Goal: Information Seeking & Learning: Learn about a topic

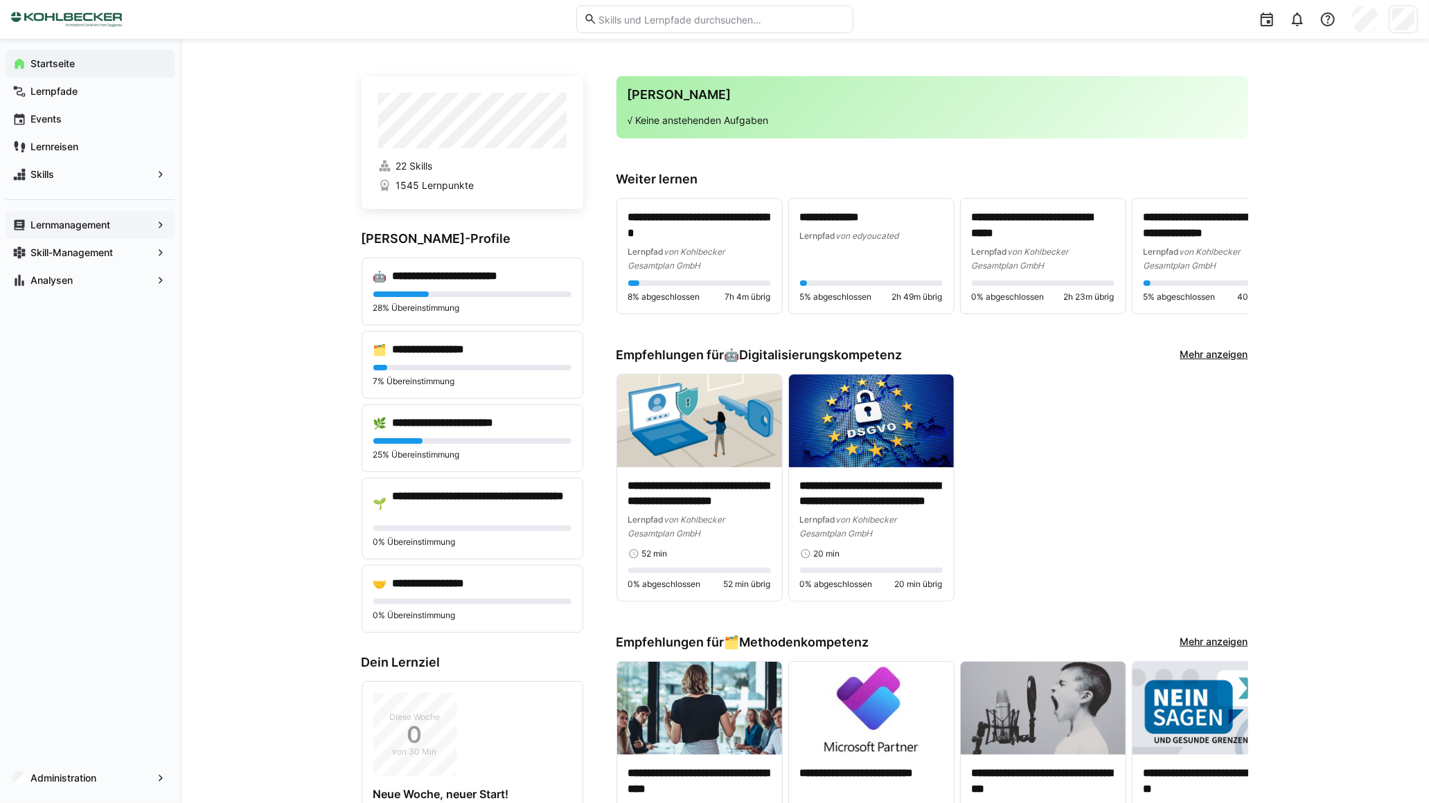
click at [0, 0] on app-navigation-label "Lernmanagement" at bounding box center [0, 0] width 0 height 0
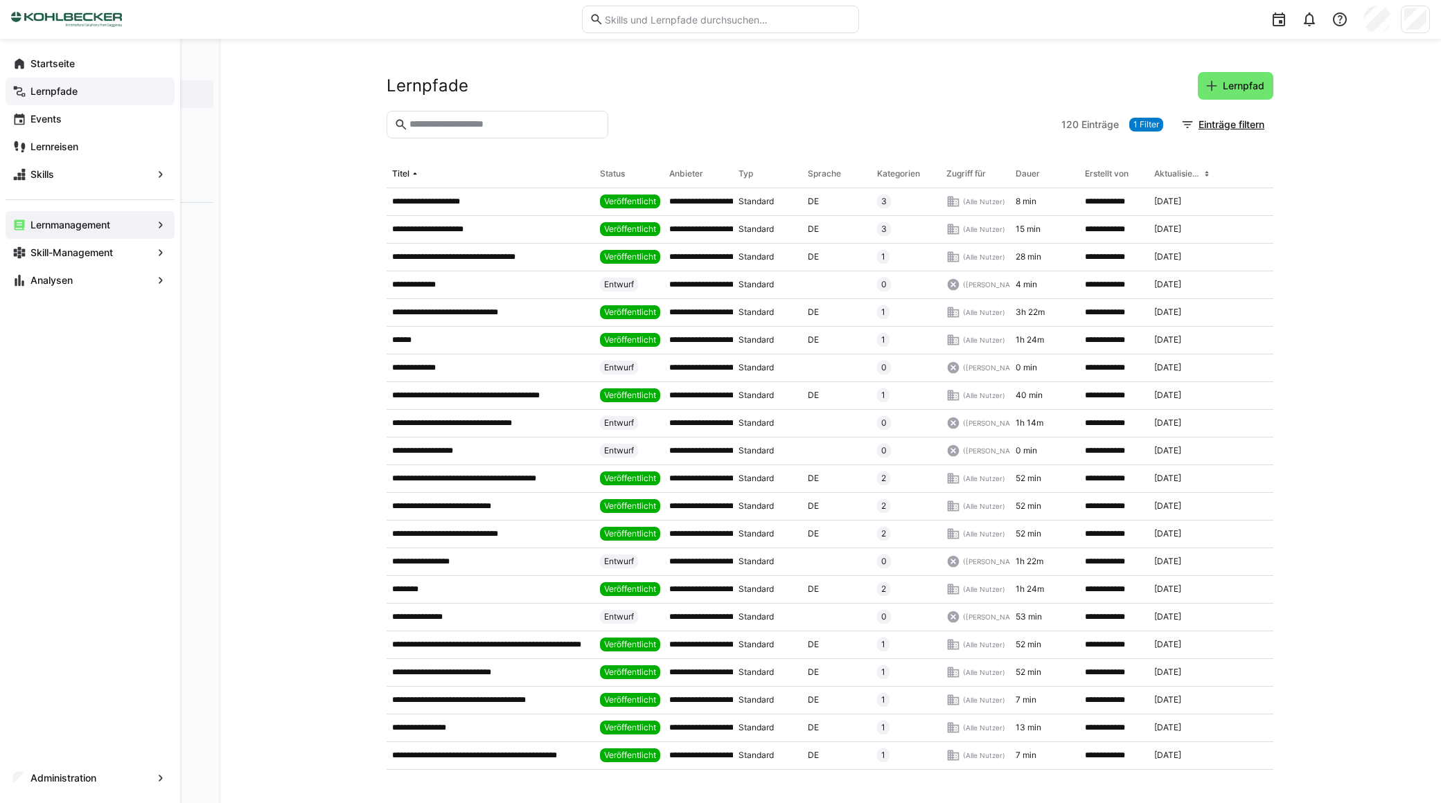
click at [84, 92] on span "Lernpfade" at bounding box center [97, 91] width 139 height 14
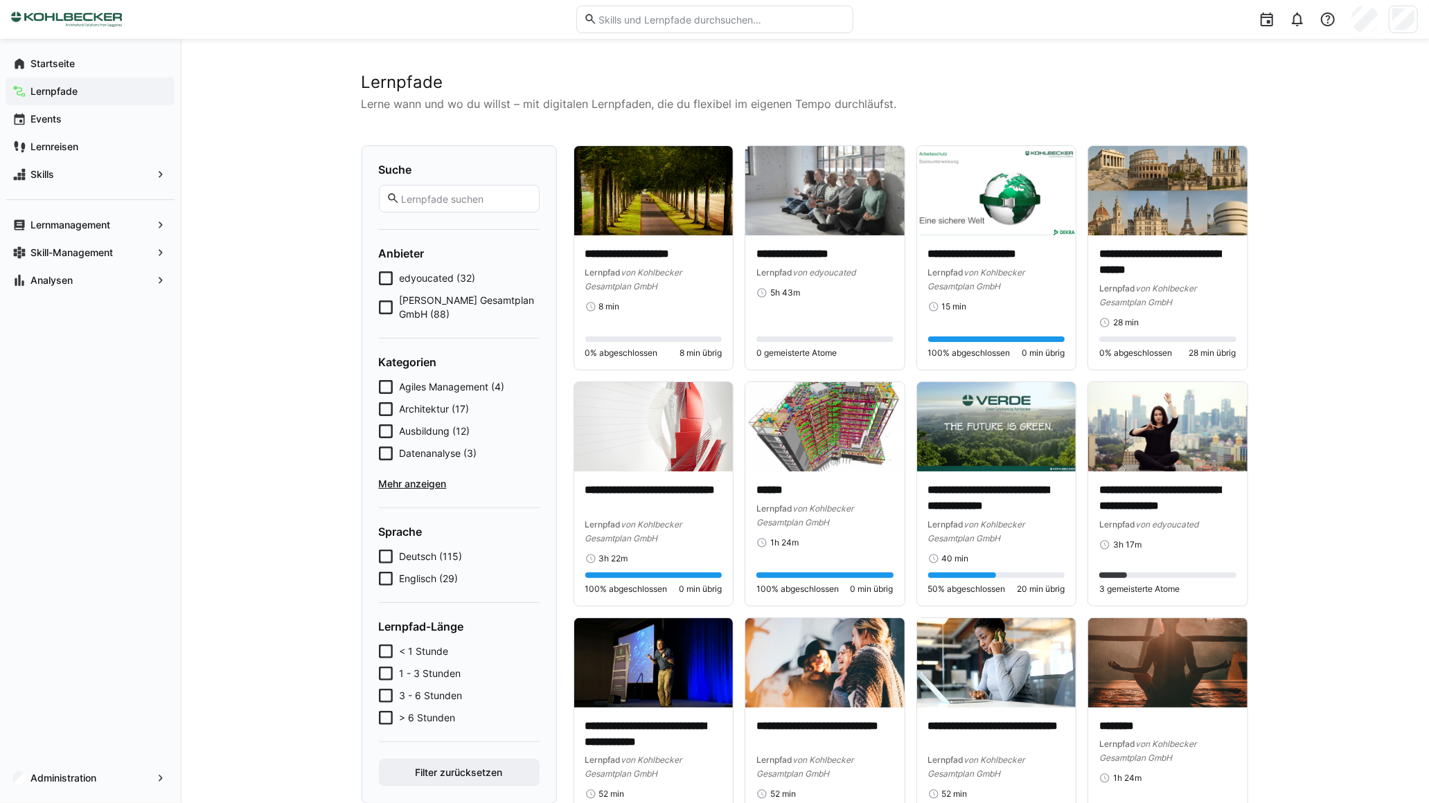
click at [414, 485] on span "Mehr anzeigen" at bounding box center [459, 484] width 161 height 14
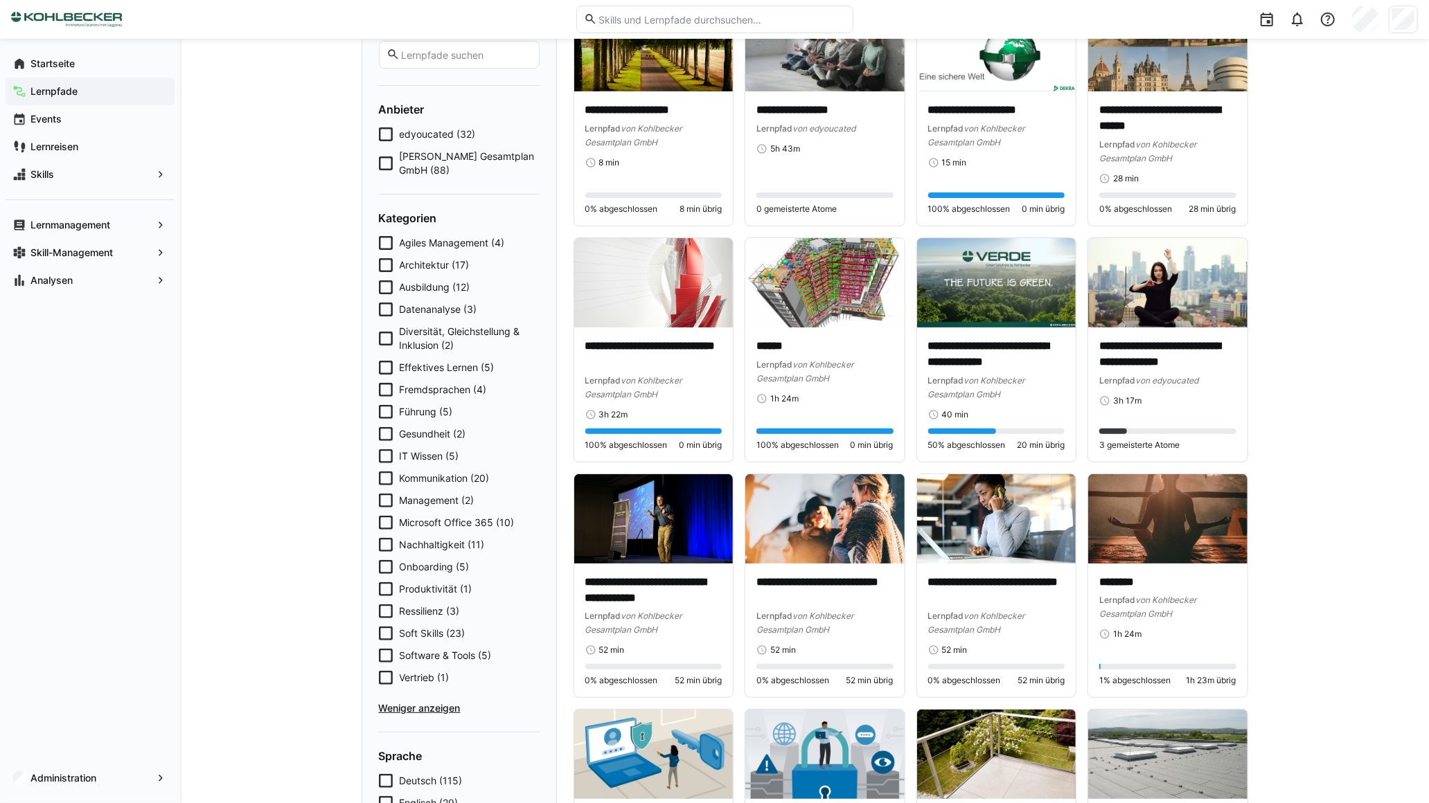
scroll to position [145, 0]
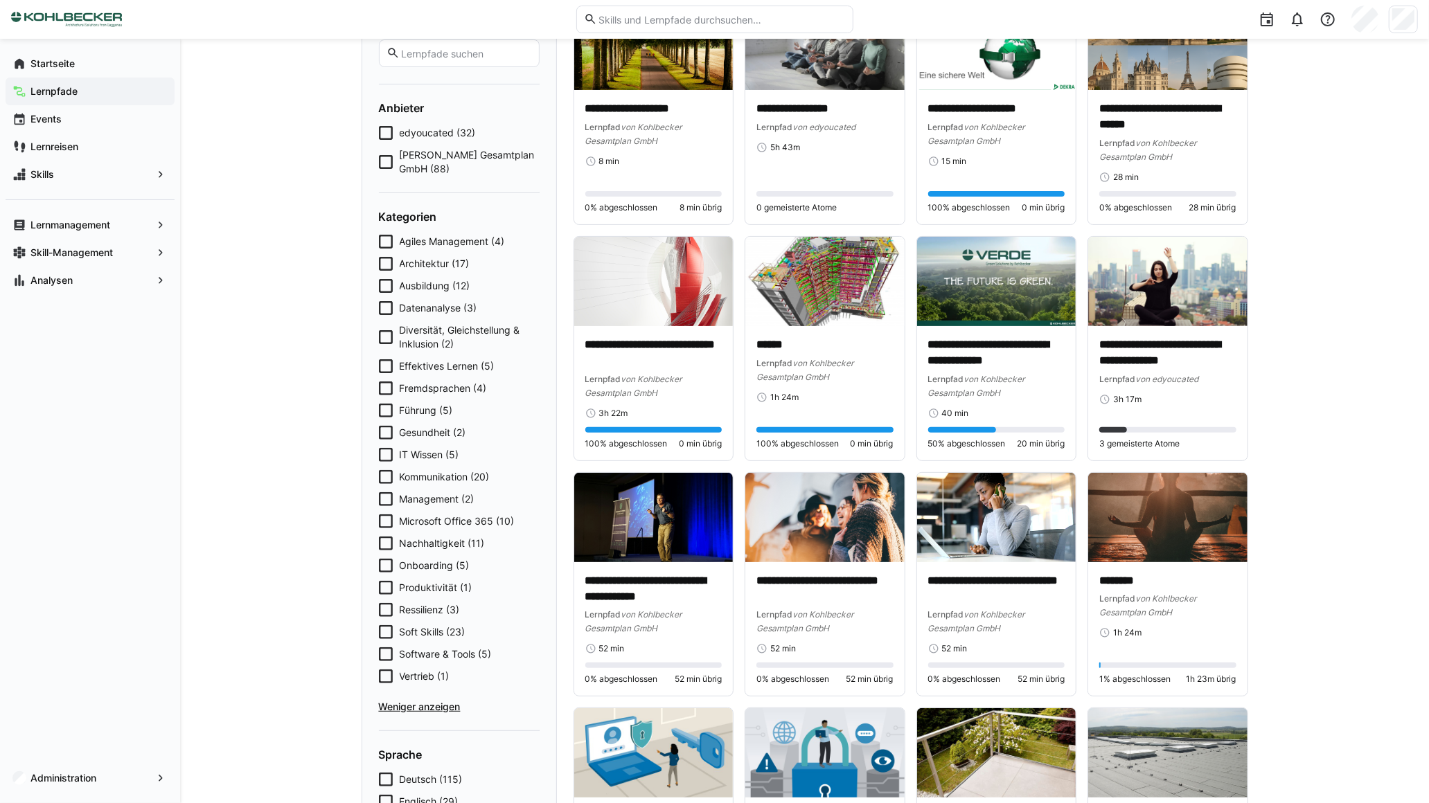
click at [388, 438] on icon at bounding box center [386, 433] width 14 height 14
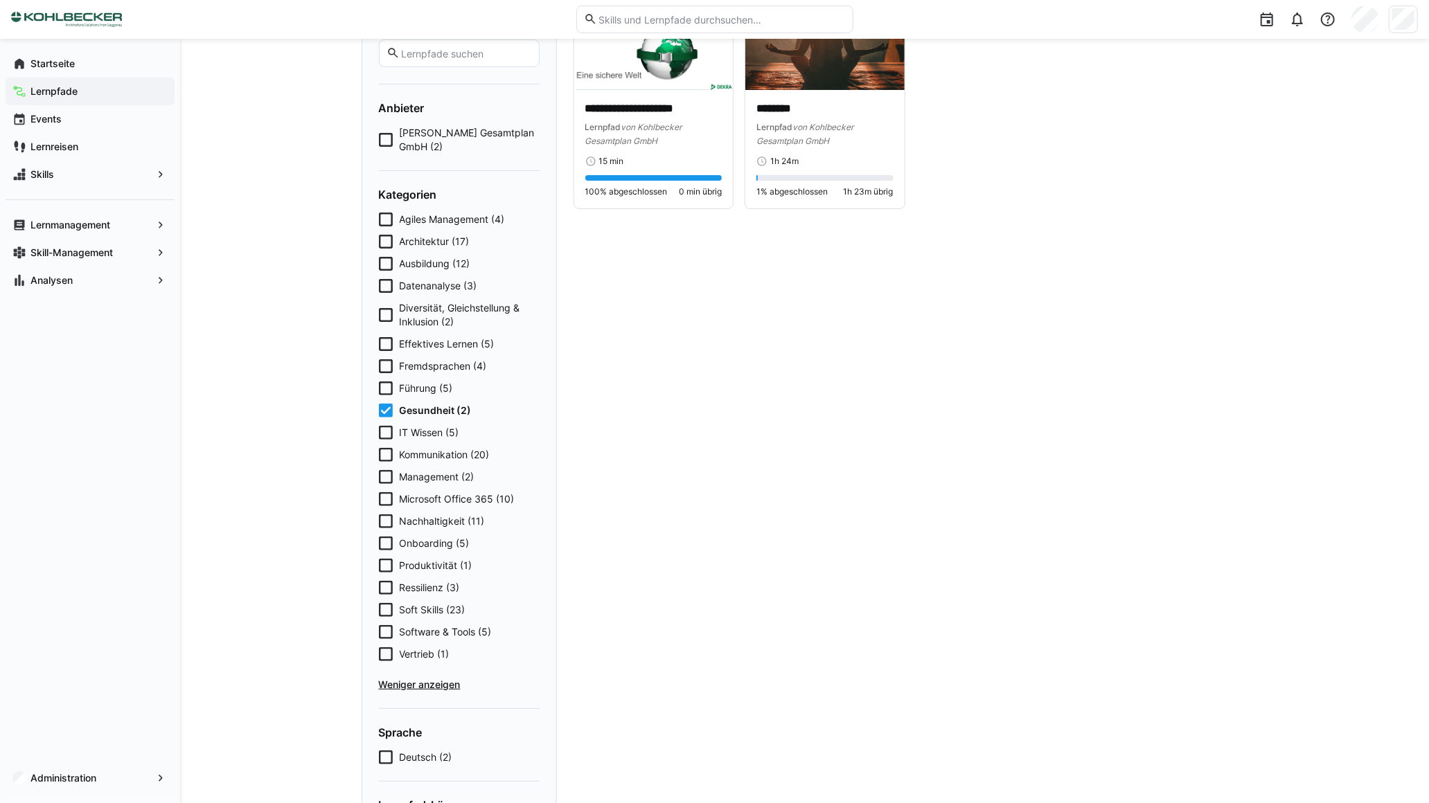
click at [428, 585] on span "Ressilienz (3)" at bounding box center [430, 588] width 60 height 14
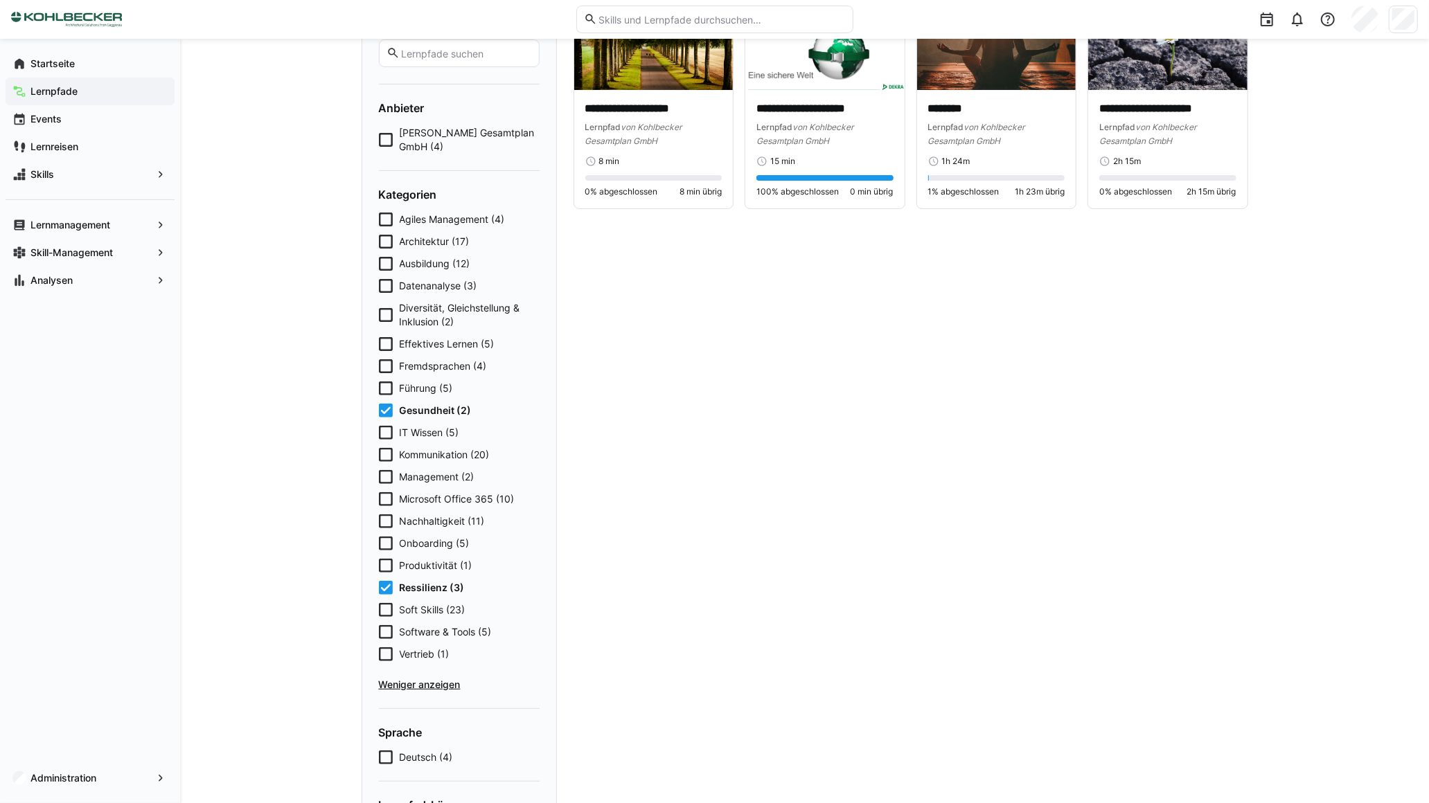
scroll to position [0, 0]
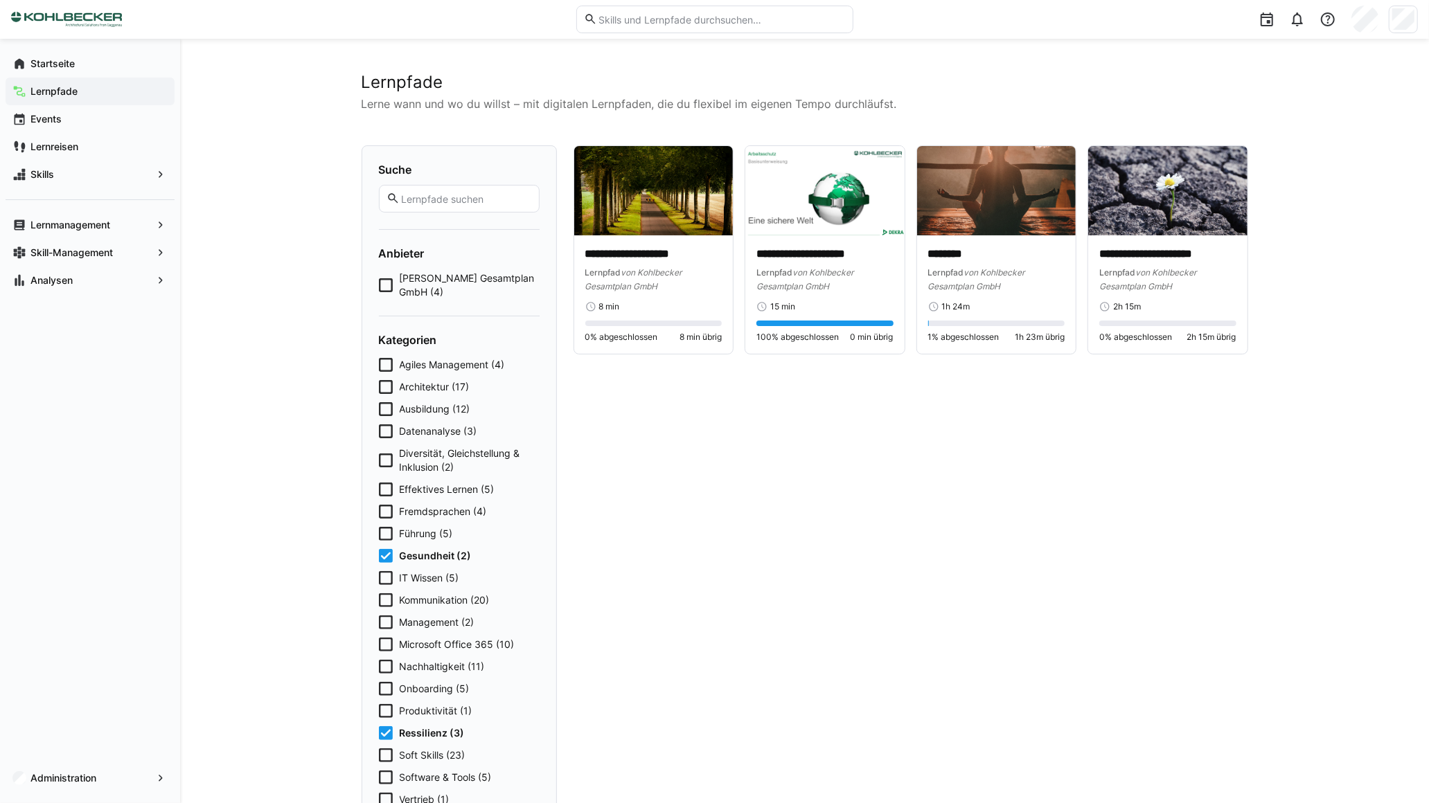
click at [416, 465] on span "Diversität, Gleichstellung & Inklusion (2)" at bounding box center [470, 461] width 140 height 28
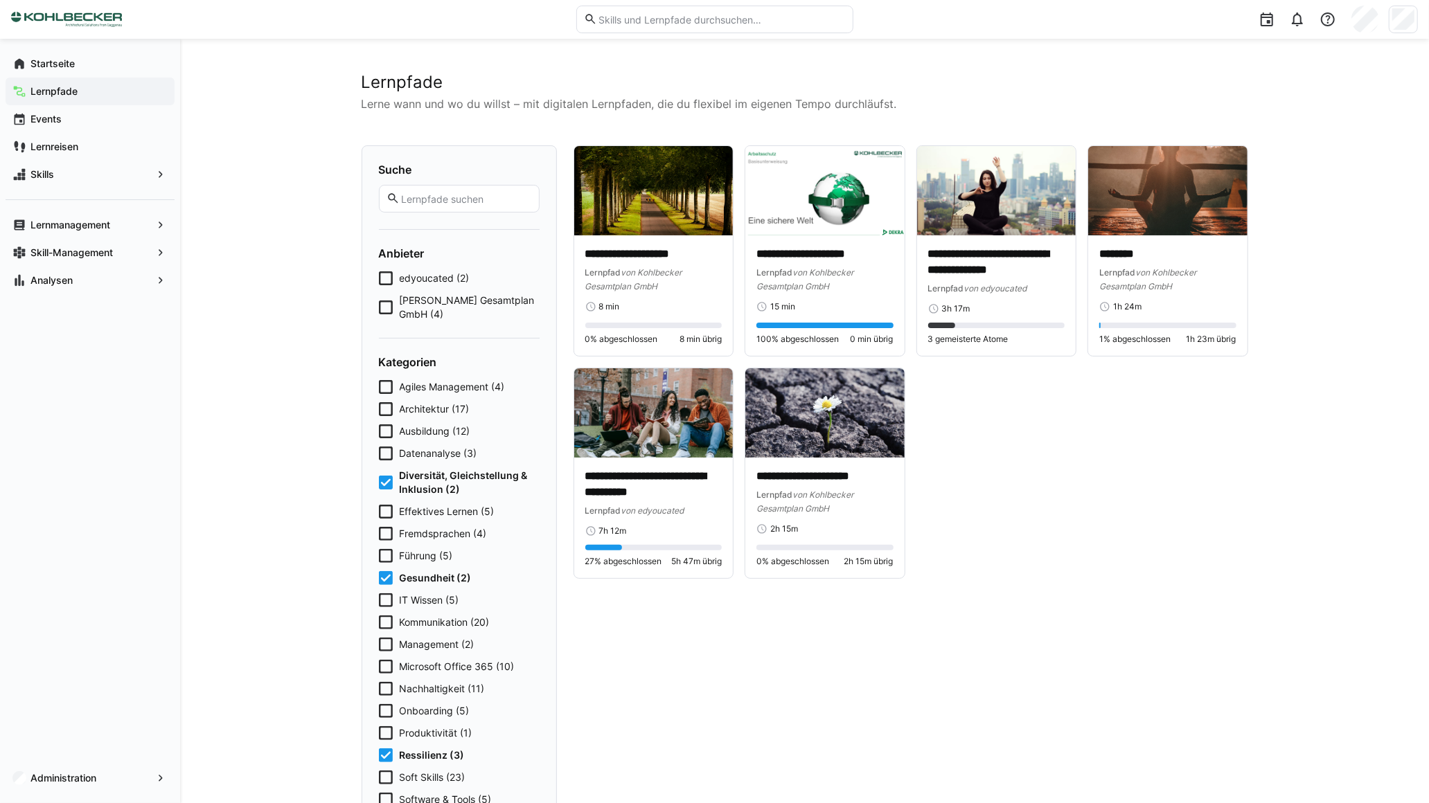
click at [409, 489] on span "Diversität, Gleichstellung & Inklusion (2)" at bounding box center [470, 483] width 140 height 28
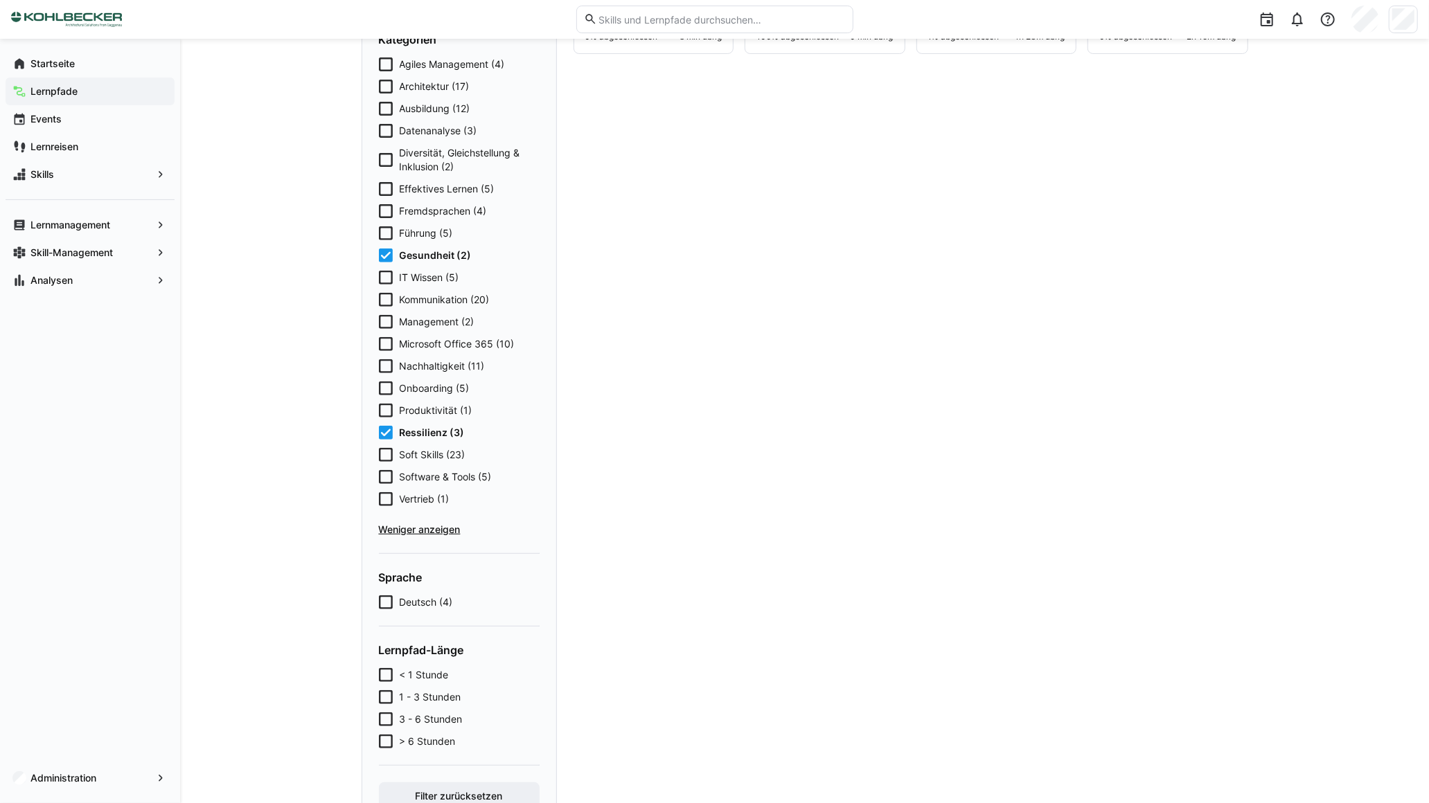
scroll to position [358, 0]
